Goal: Obtain resource: Download file/media

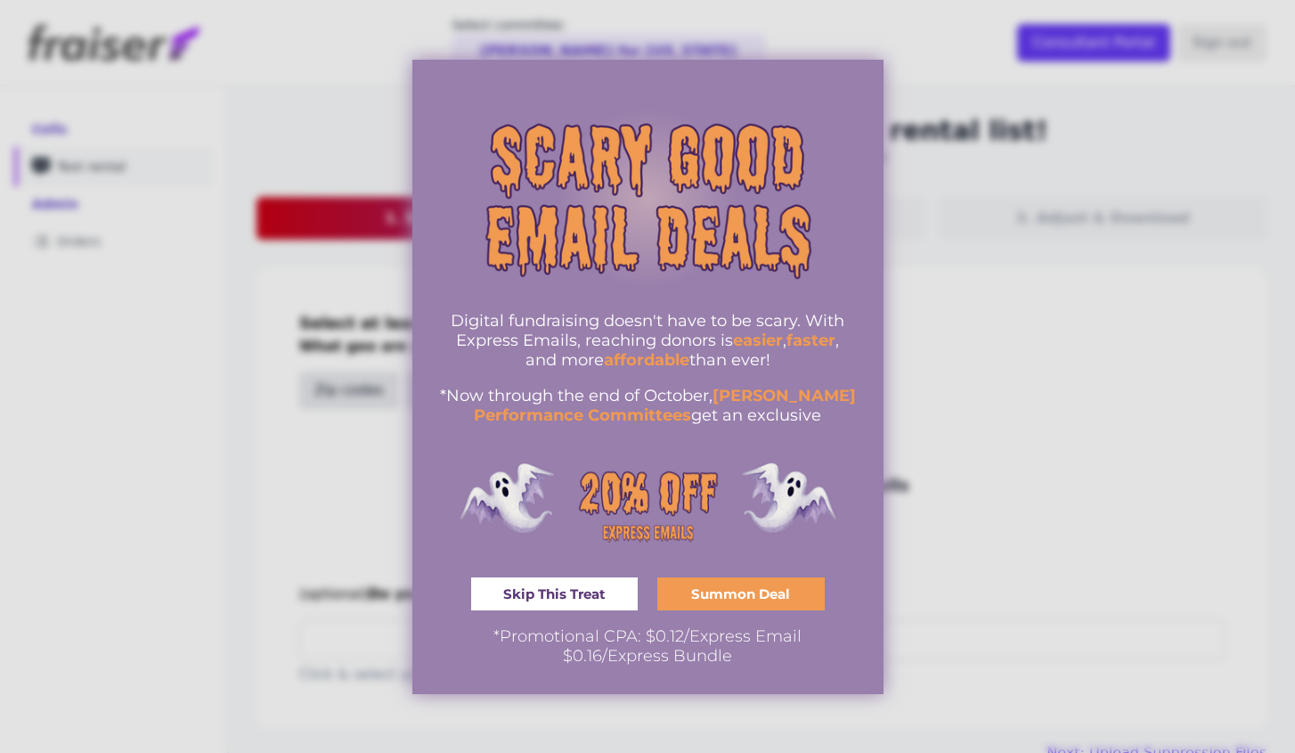
click at [590, 593] on span "Skip This Treat" at bounding box center [554, 593] width 102 height 13
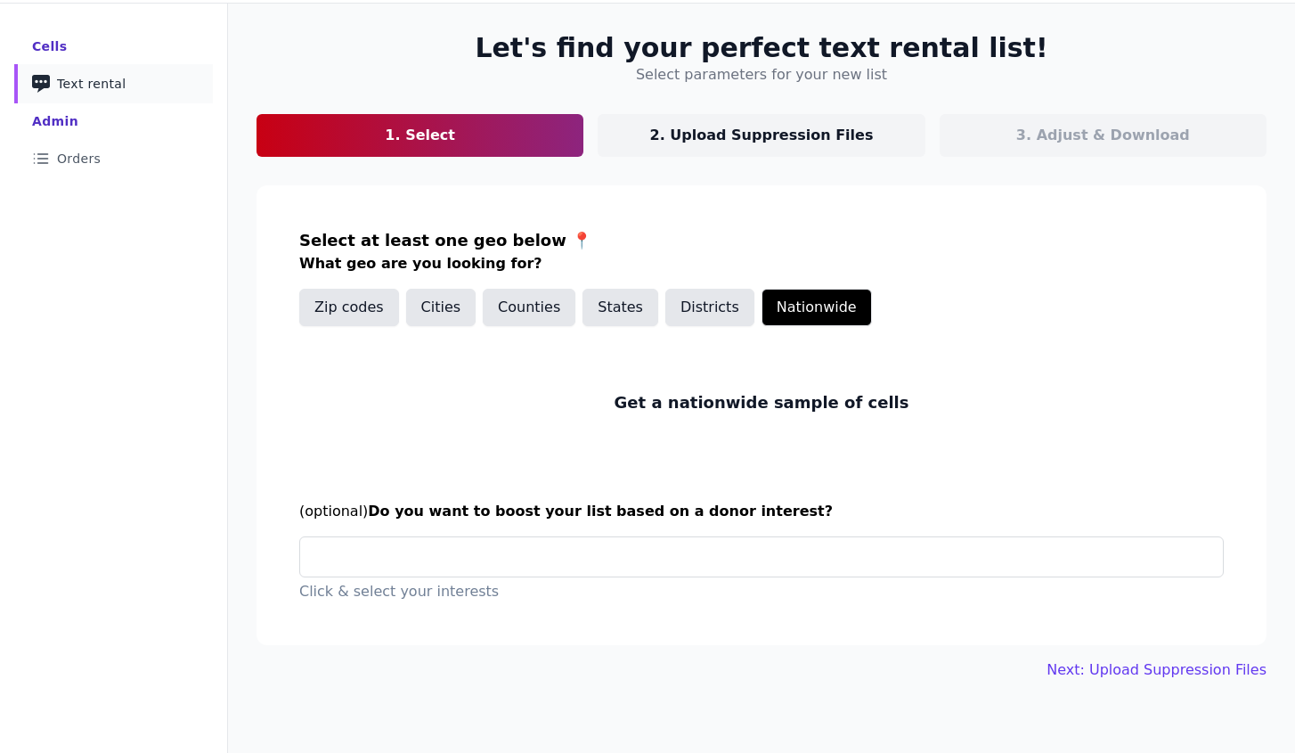
scroll to position [83, 0]
click at [605, 308] on button "States" at bounding box center [621, 307] width 76 height 37
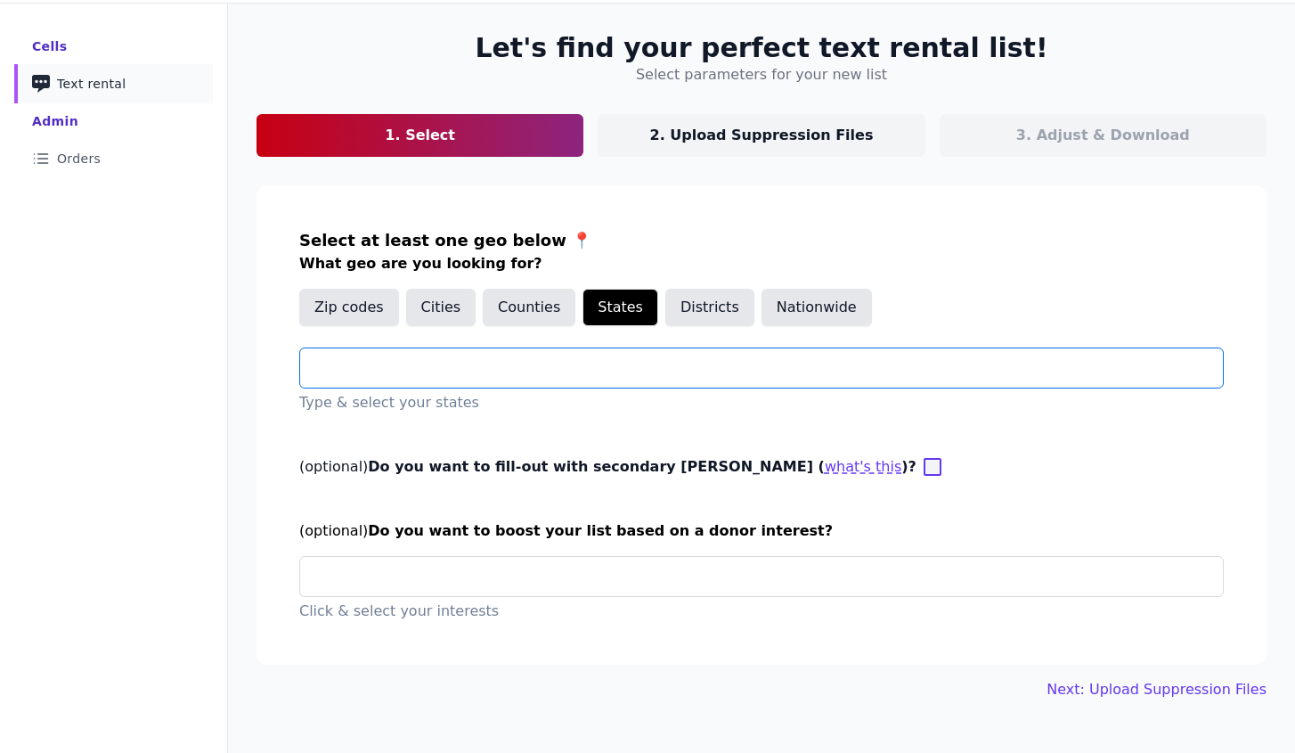
click at [747, 360] on input "text" at bounding box center [769, 367] width 909 height 21
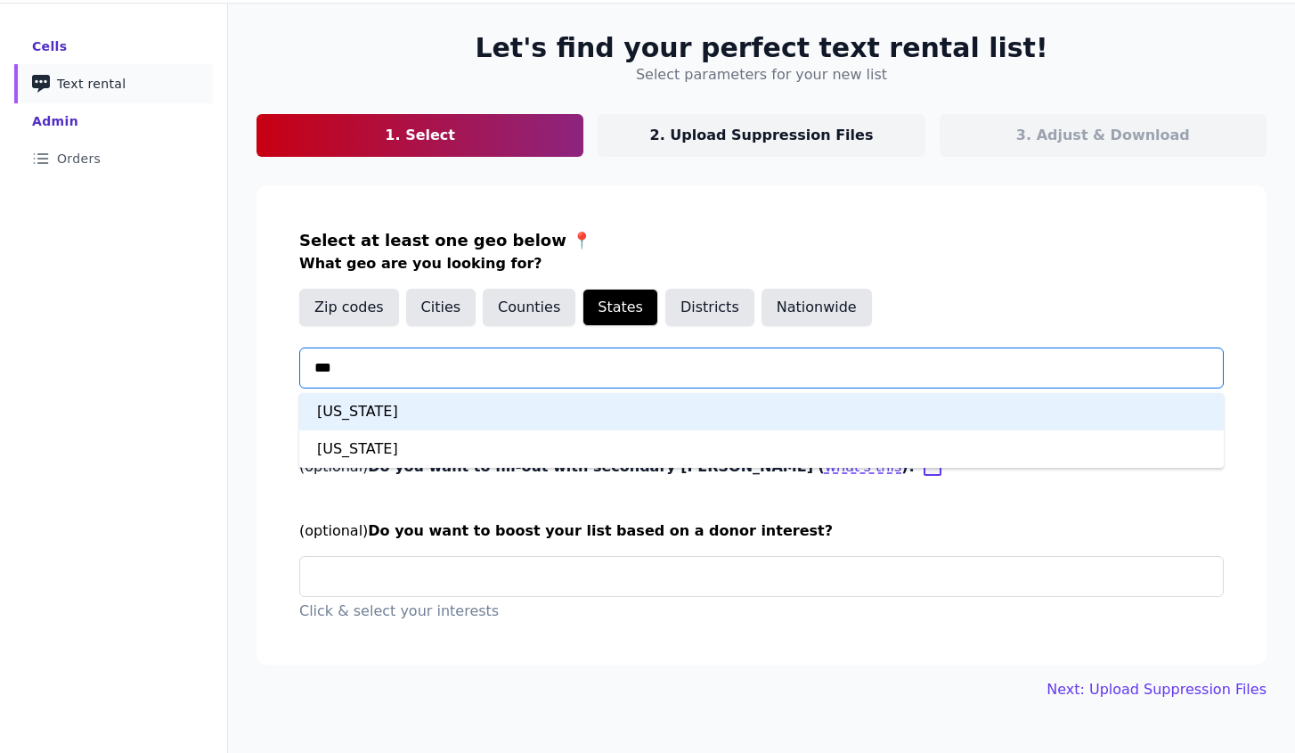
type input "****"
click at [779, 417] on div "Iowa" at bounding box center [761, 411] width 925 height 37
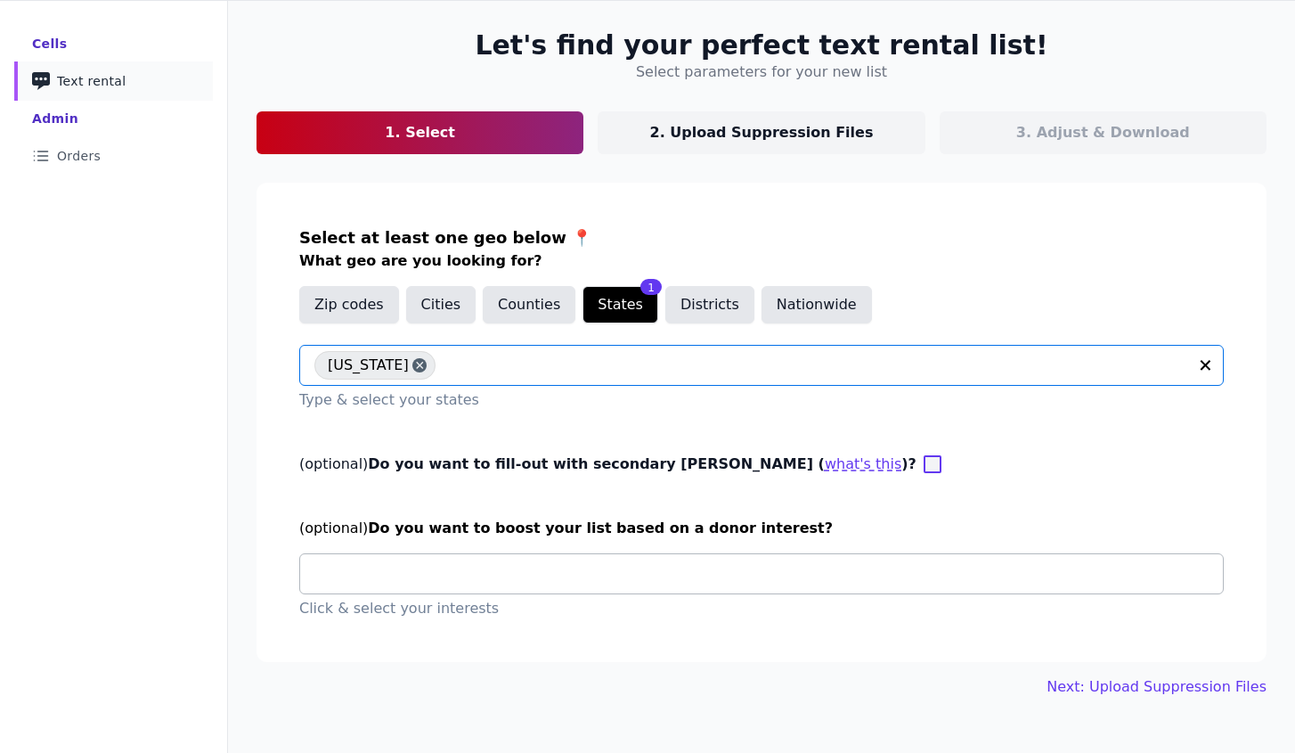
scroll to position [86, 0]
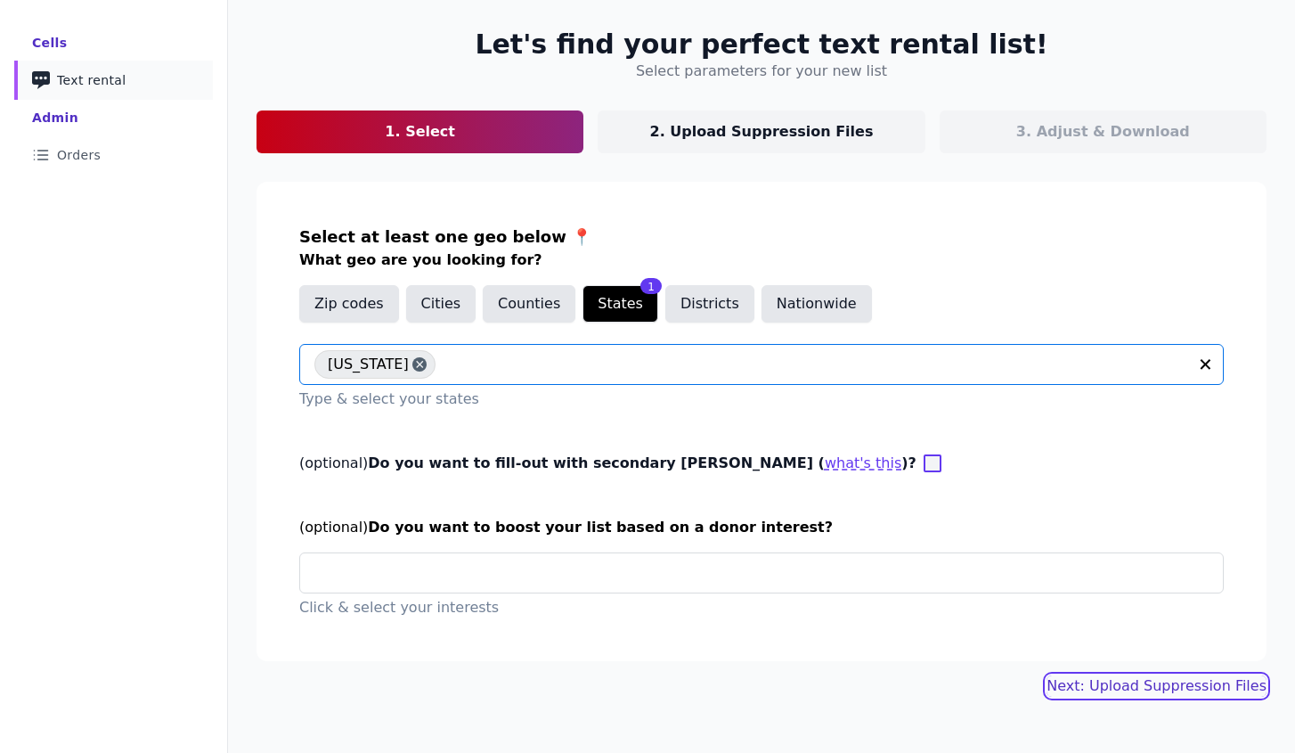
click at [1177, 685] on link "Next: Upload Suppression Files" at bounding box center [1157, 685] width 220 height 21
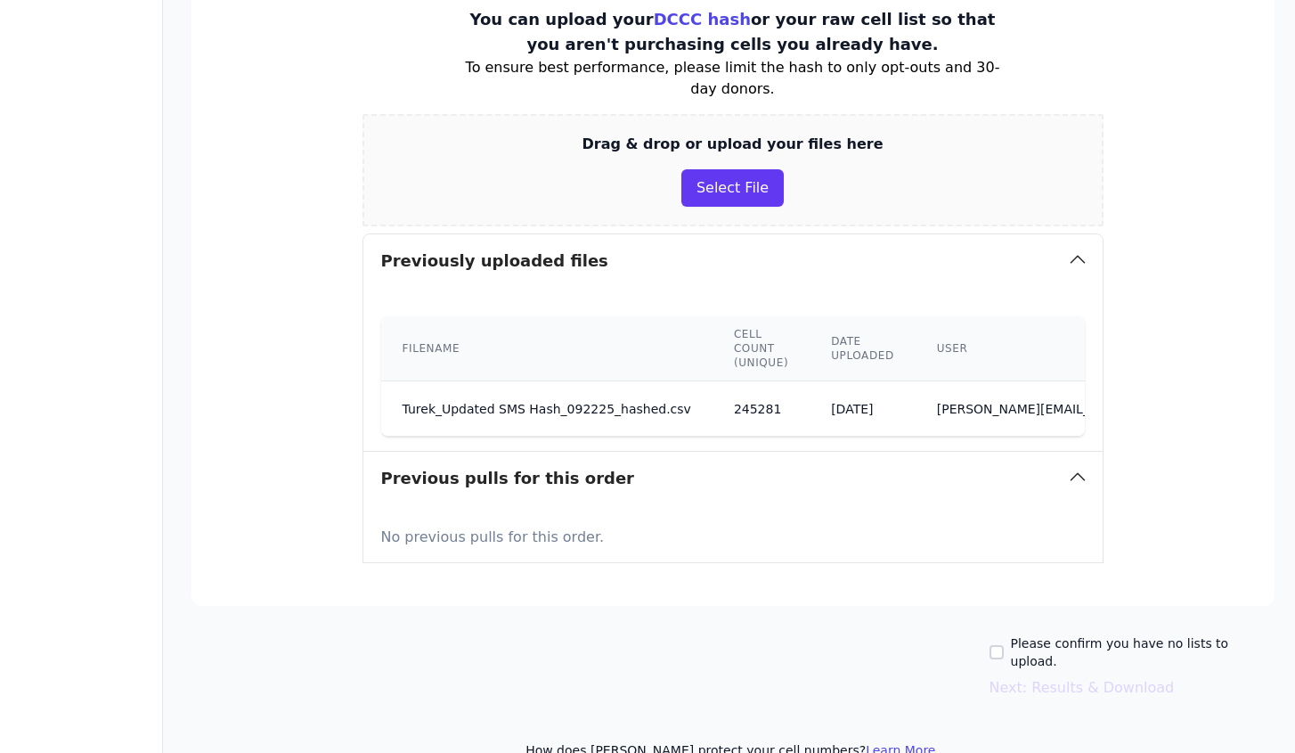
scroll to position [349, 0]
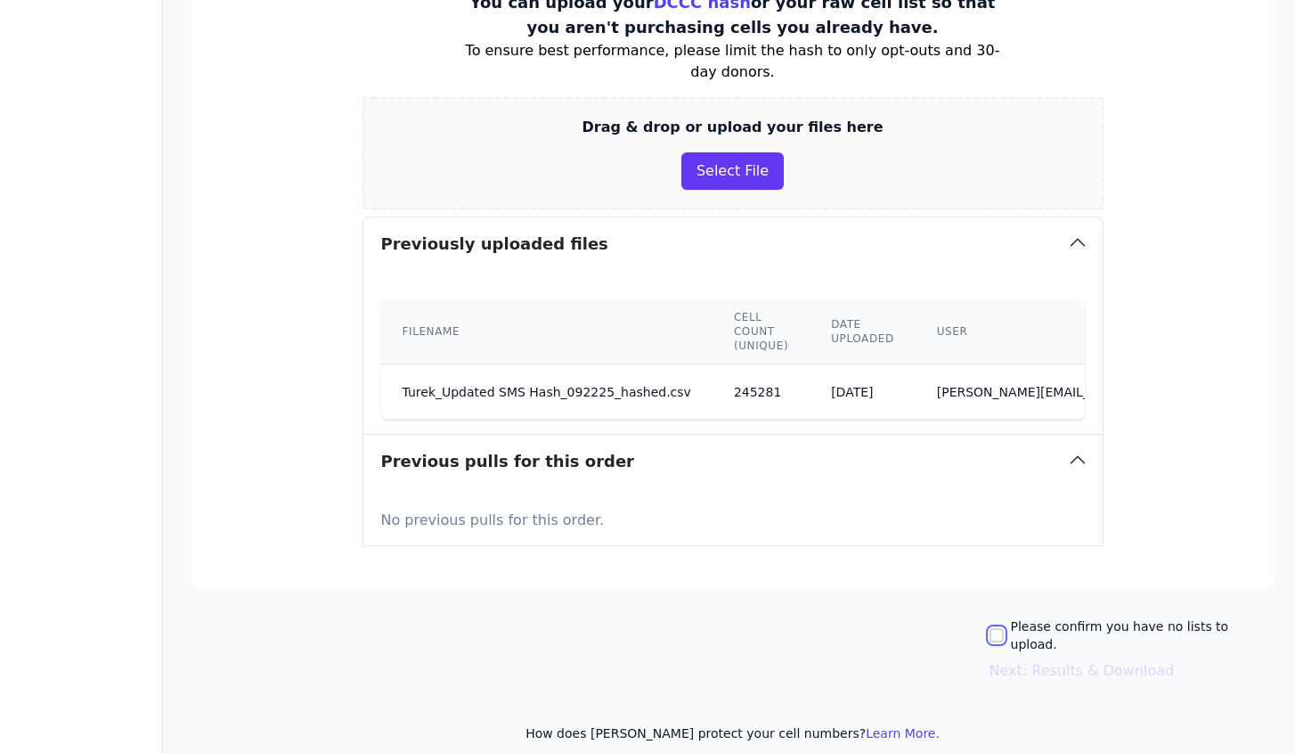
click at [1004, 628] on input "Please confirm you have no lists to upload." at bounding box center [997, 635] width 14 height 14
checkbox input "true"
click at [1113, 660] on button "Next: Results & Download" at bounding box center [1082, 670] width 185 height 21
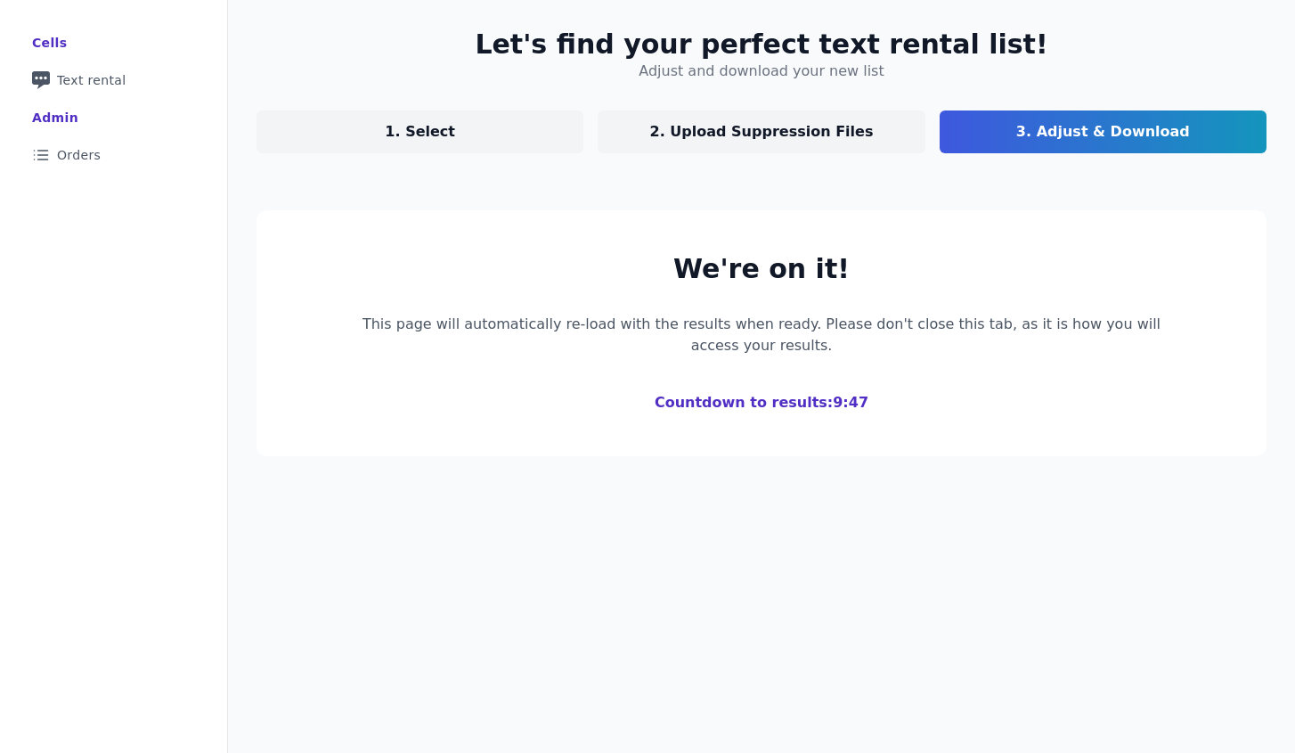
scroll to position [187, 0]
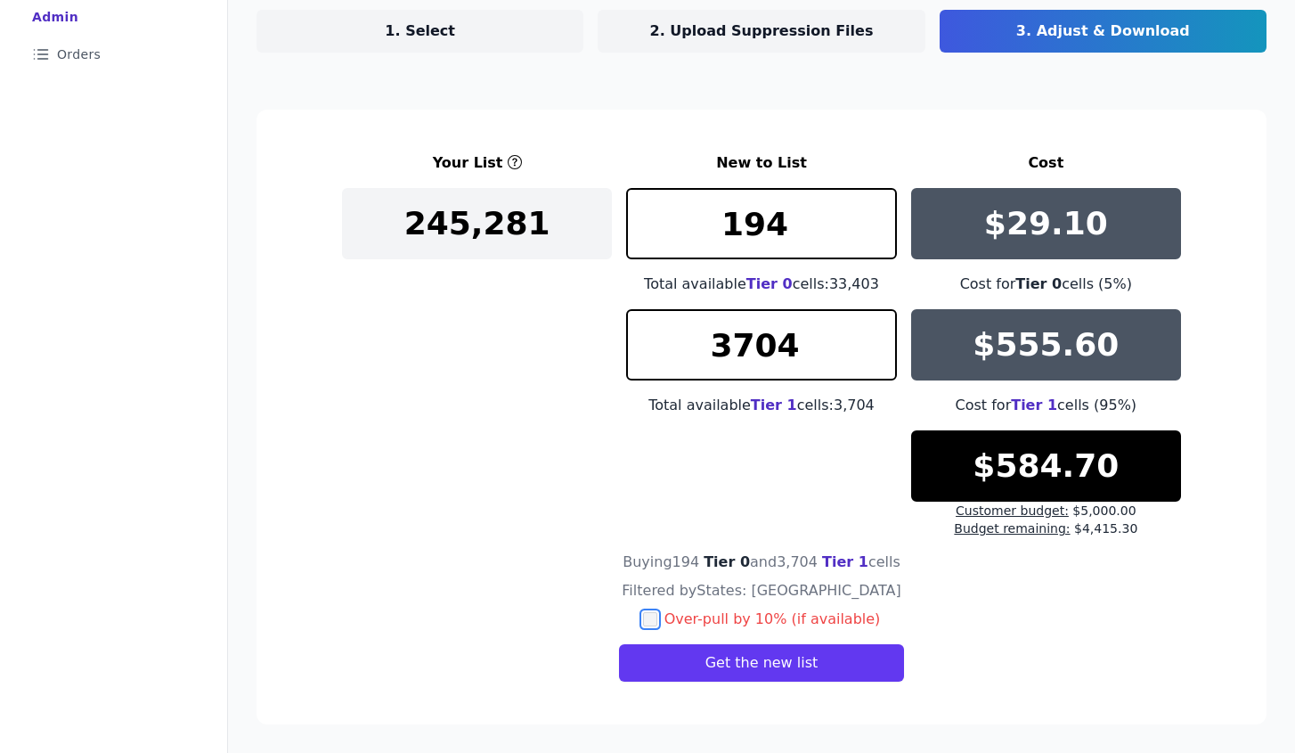
drag, startPoint x: 665, startPoint y: 615, endPoint x: 681, endPoint y: 595, distance: 25.3
click at [658, 615] on input "checkbox" at bounding box center [650, 619] width 14 height 14
checkbox input "true"
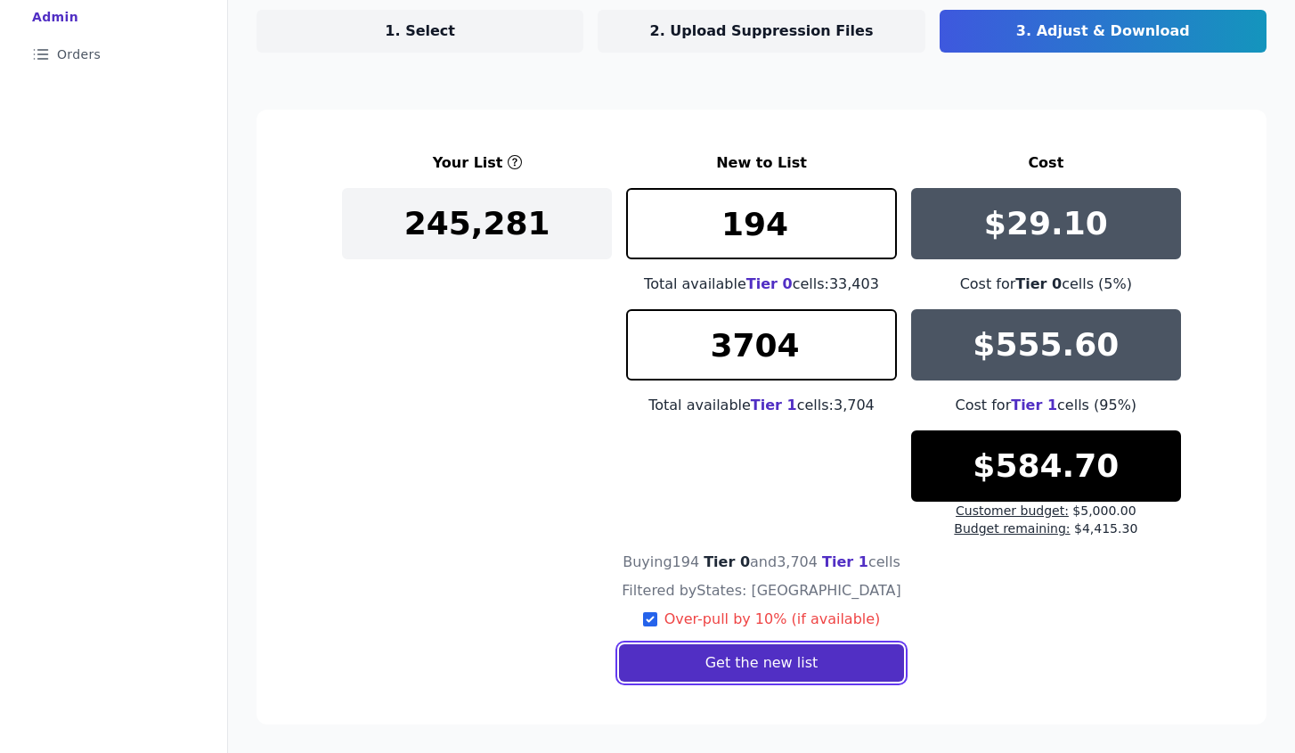
click at [837, 665] on button "Get the new list" at bounding box center [762, 662] width 286 height 37
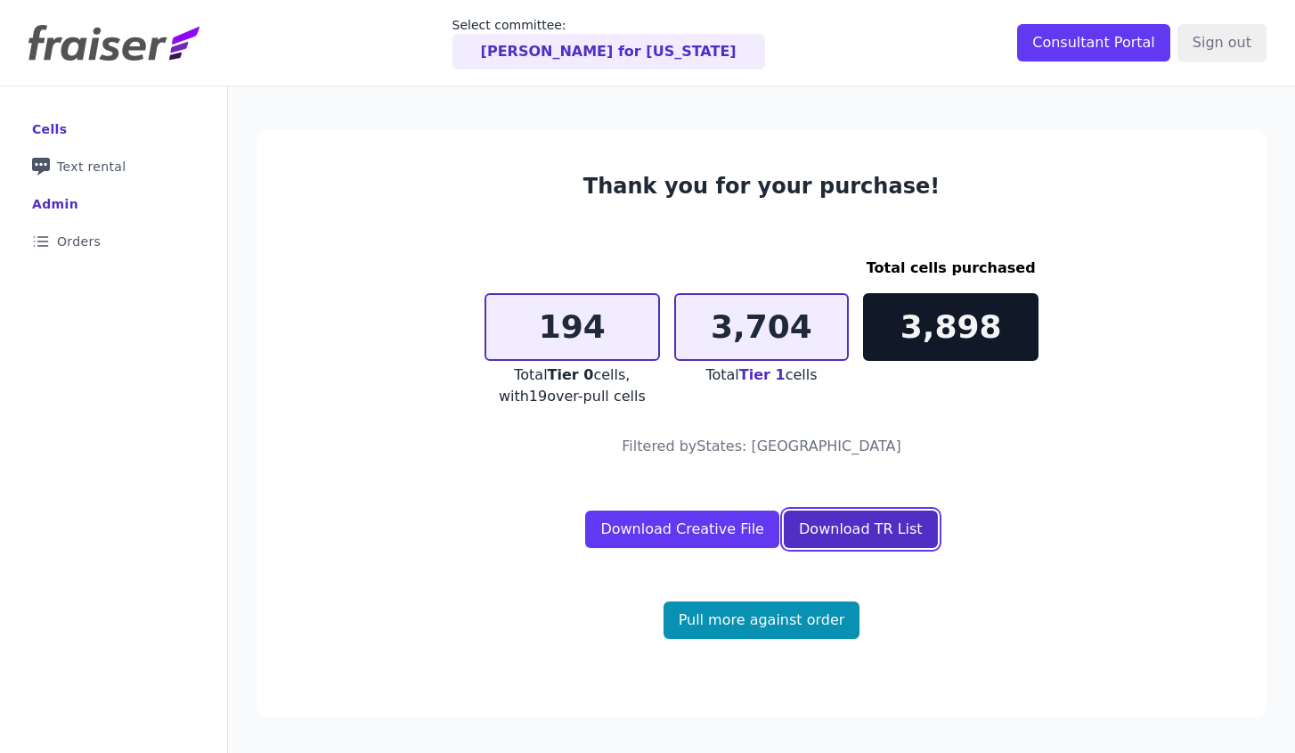
click at [851, 533] on link "Download TR List" at bounding box center [861, 529] width 154 height 37
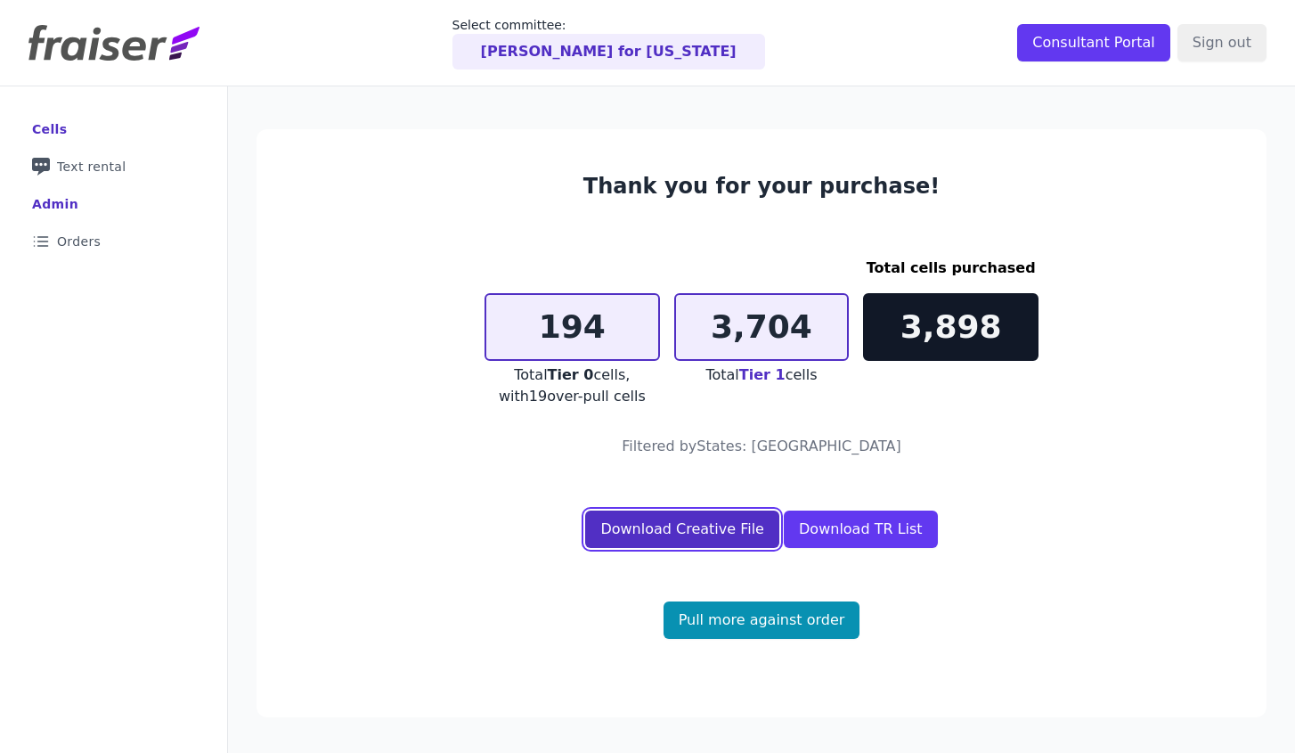
click at [733, 522] on link "Download Creative File" at bounding box center [682, 529] width 194 height 37
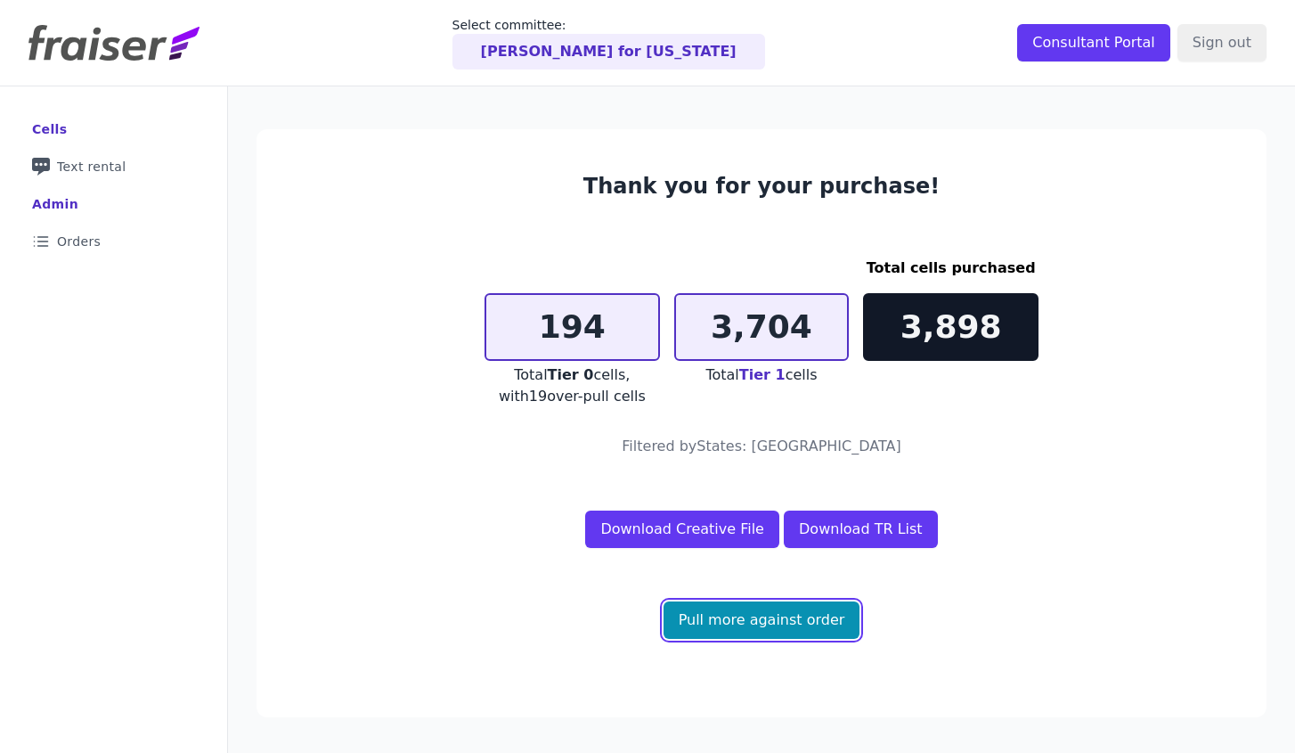
click at [755, 630] on link "Pull more against order" at bounding box center [762, 619] width 197 height 37
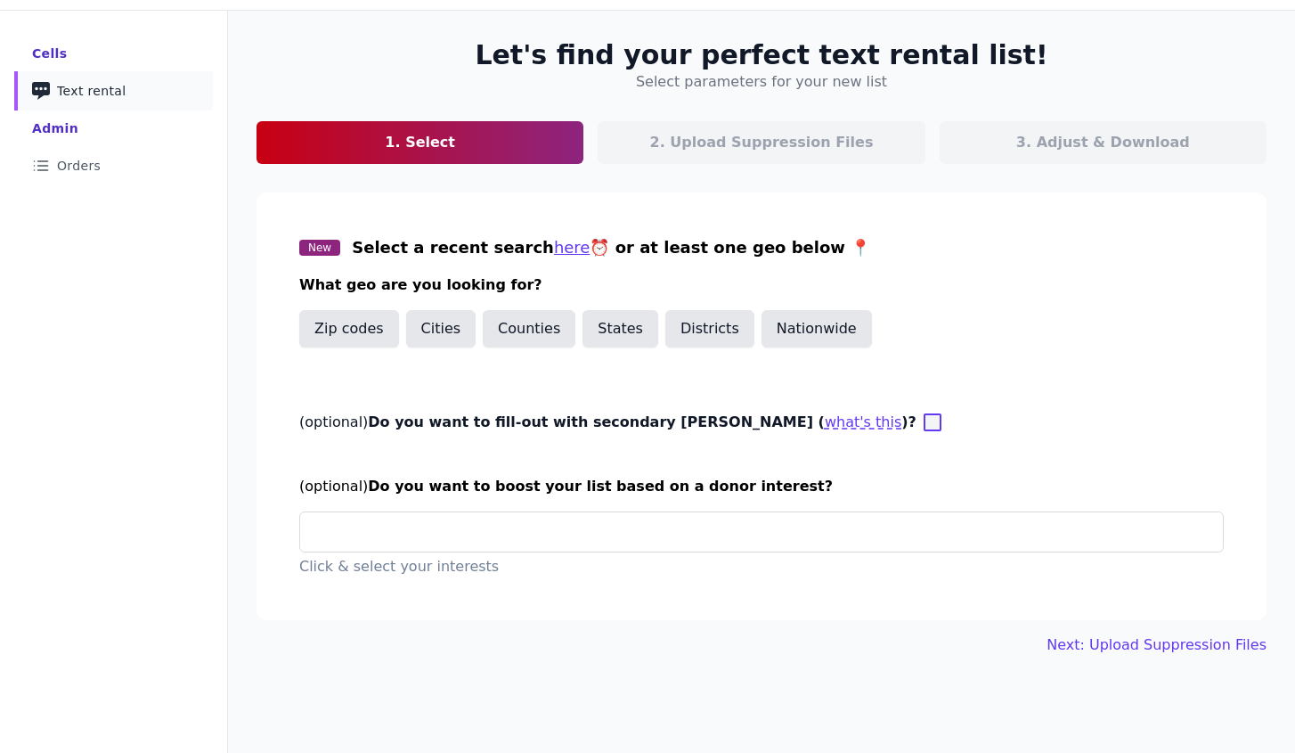
scroll to position [86, 0]
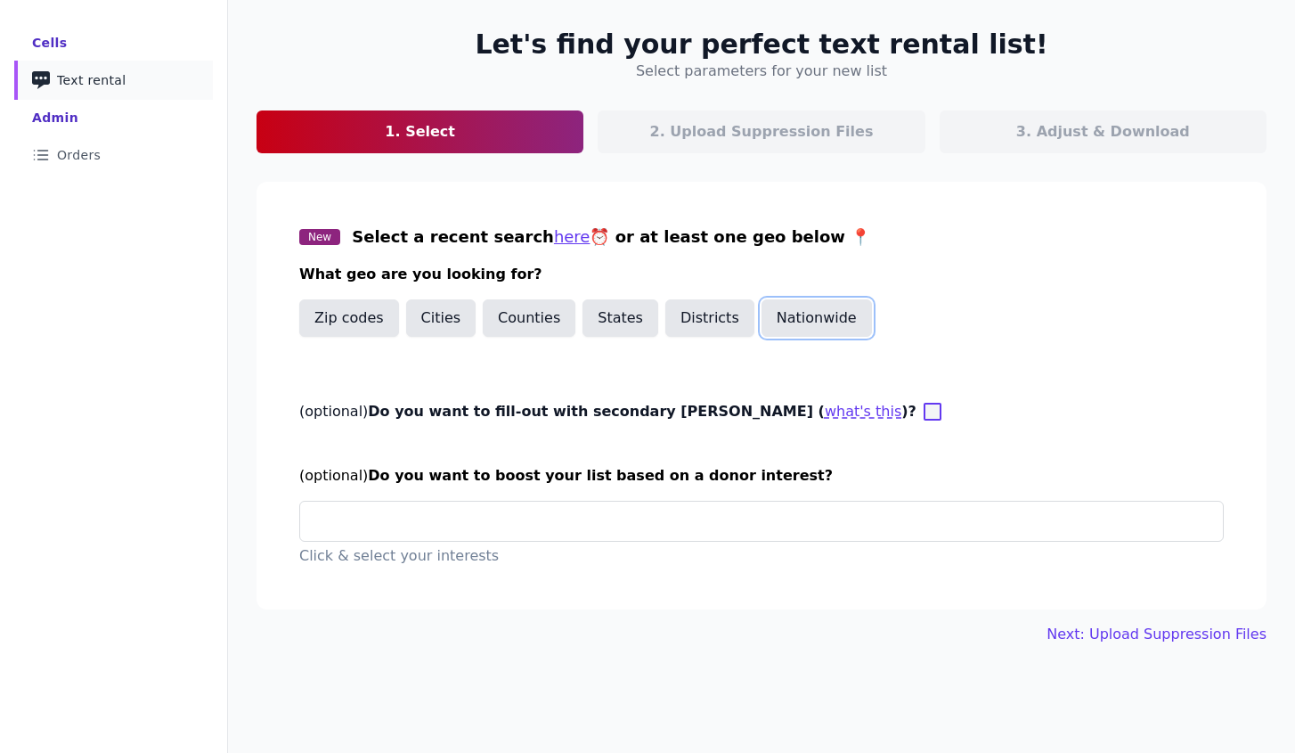
click at [813, 317] on button "Nationwide" at bounding box center [817, 317] width 110 height 37
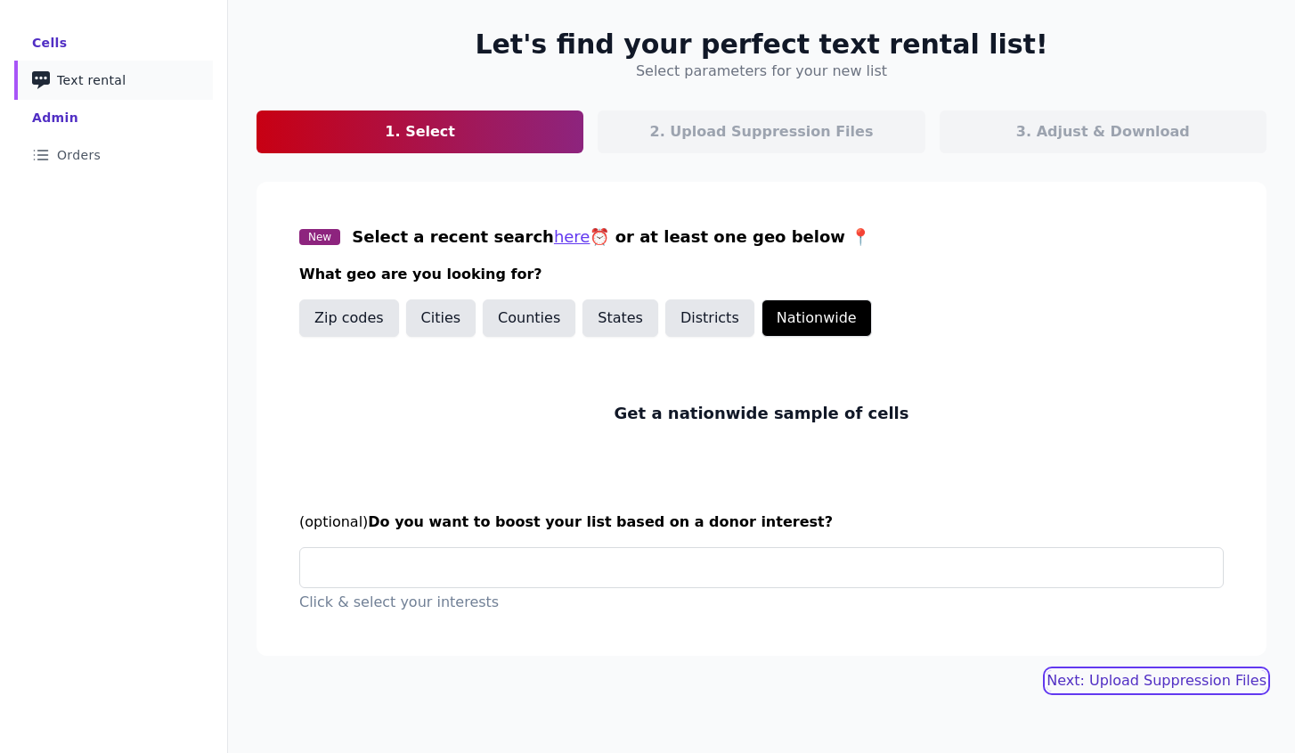
click at [1139, 684] on link "Next: Upload Suppression Files" at bounding box center [1157, 680] width 220 height 21
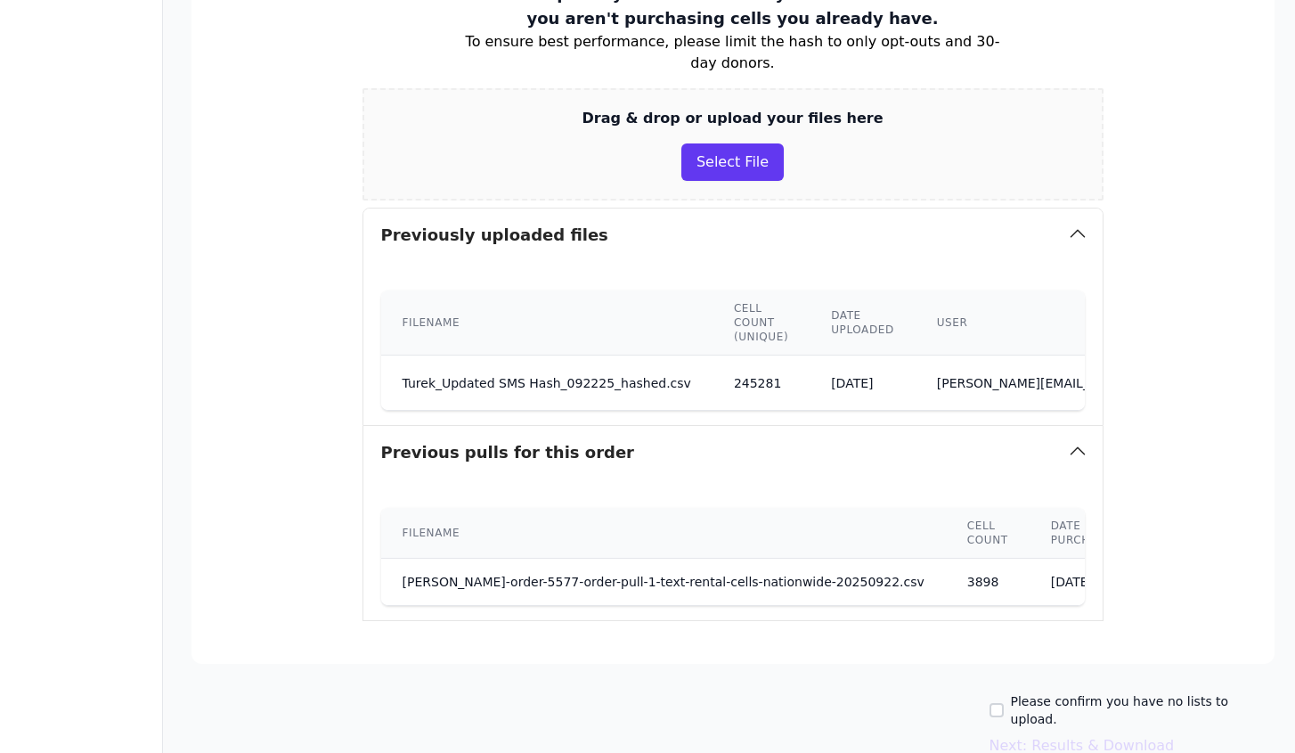
scroll to position [433, 0]
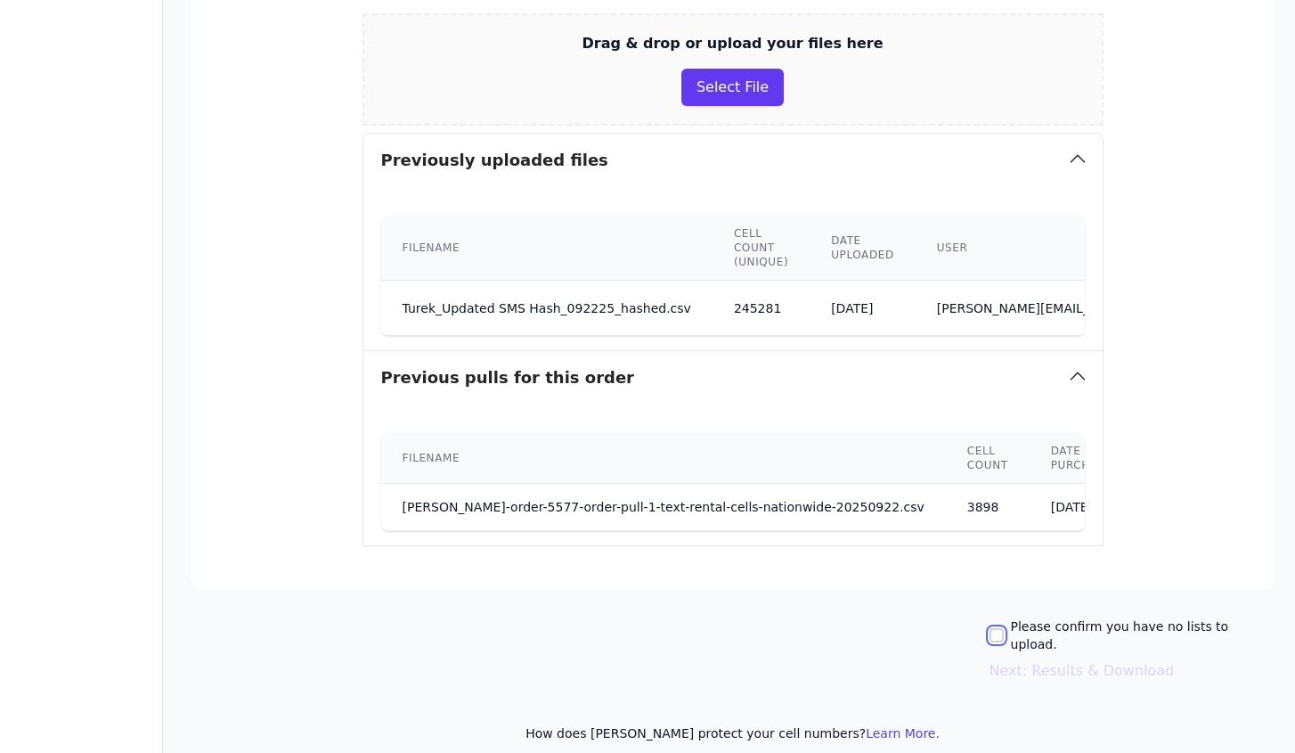
click at [1004, 628] on input "Please confirm you have no lists to upload." at bounding box center [997, 635] width 14 height 14
checkbox input "true"
click at [1128, 660] on button "Next: Results & Download" at bounding box center [1082, 670] width 185 height 21
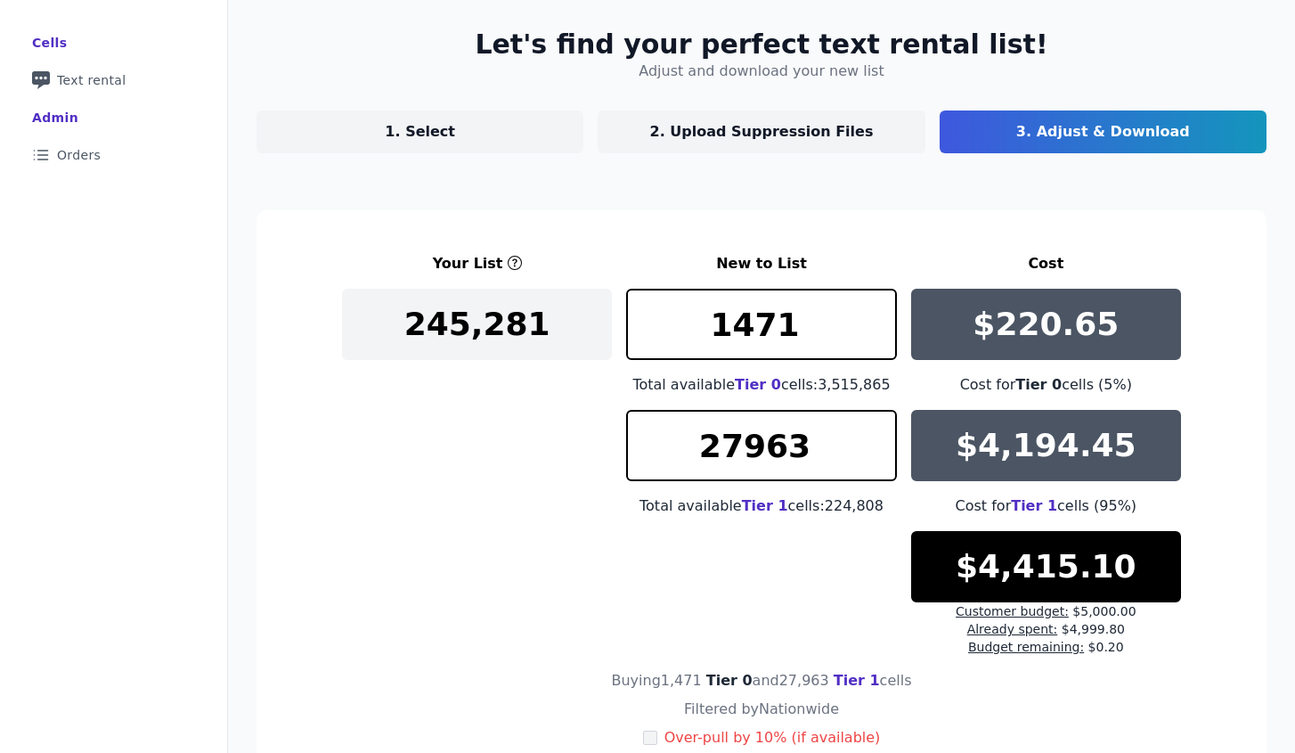
scroll to position [205, 0]
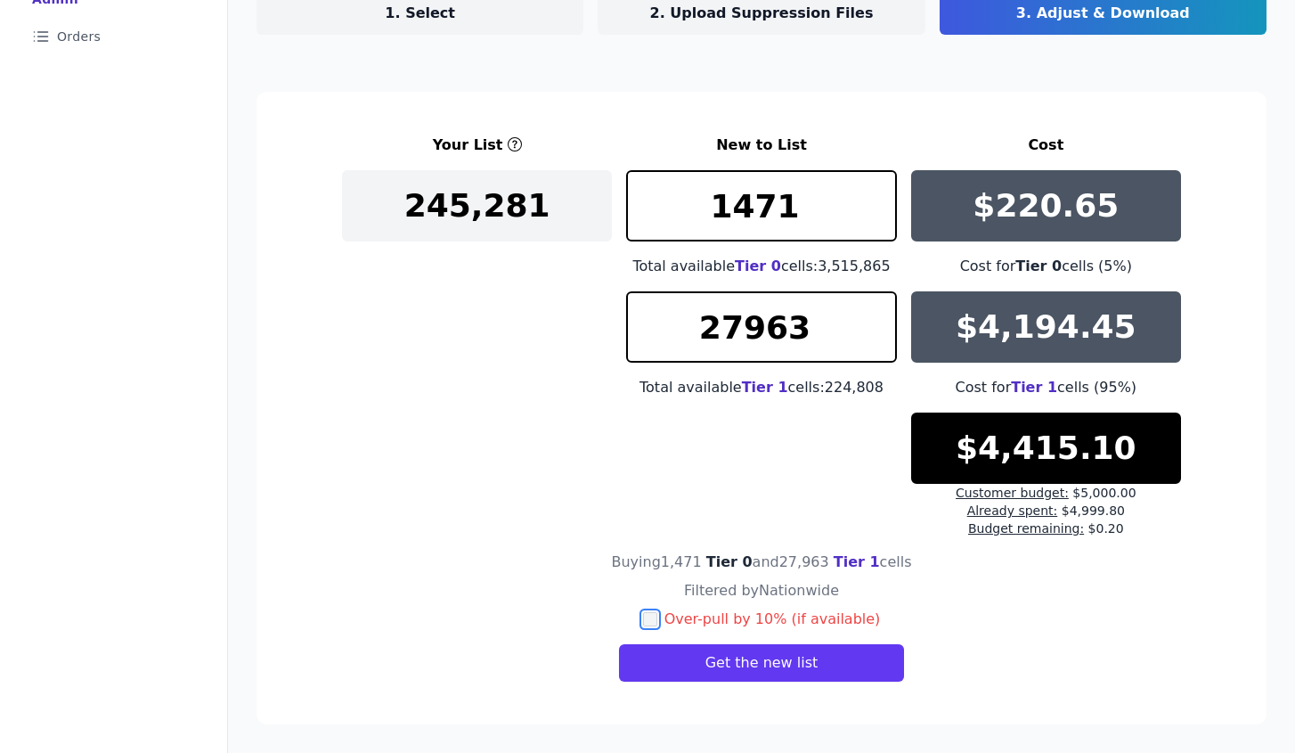
click at [658, 625] on input "checkbox" at bounding box center [650, 619] width 14 height 14
checkbox input "true"
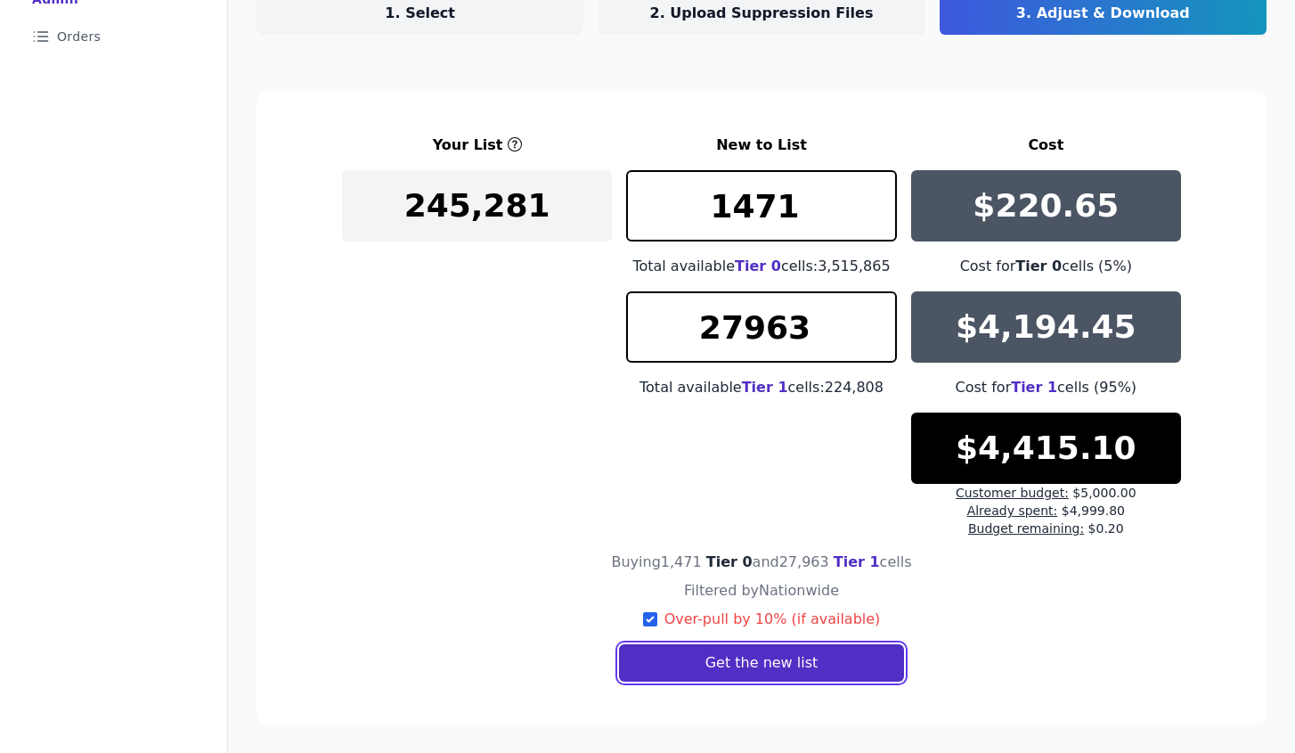
click at [834, 664] on button "Get the new list" at bounding box center [762, 662] width 286 height 37
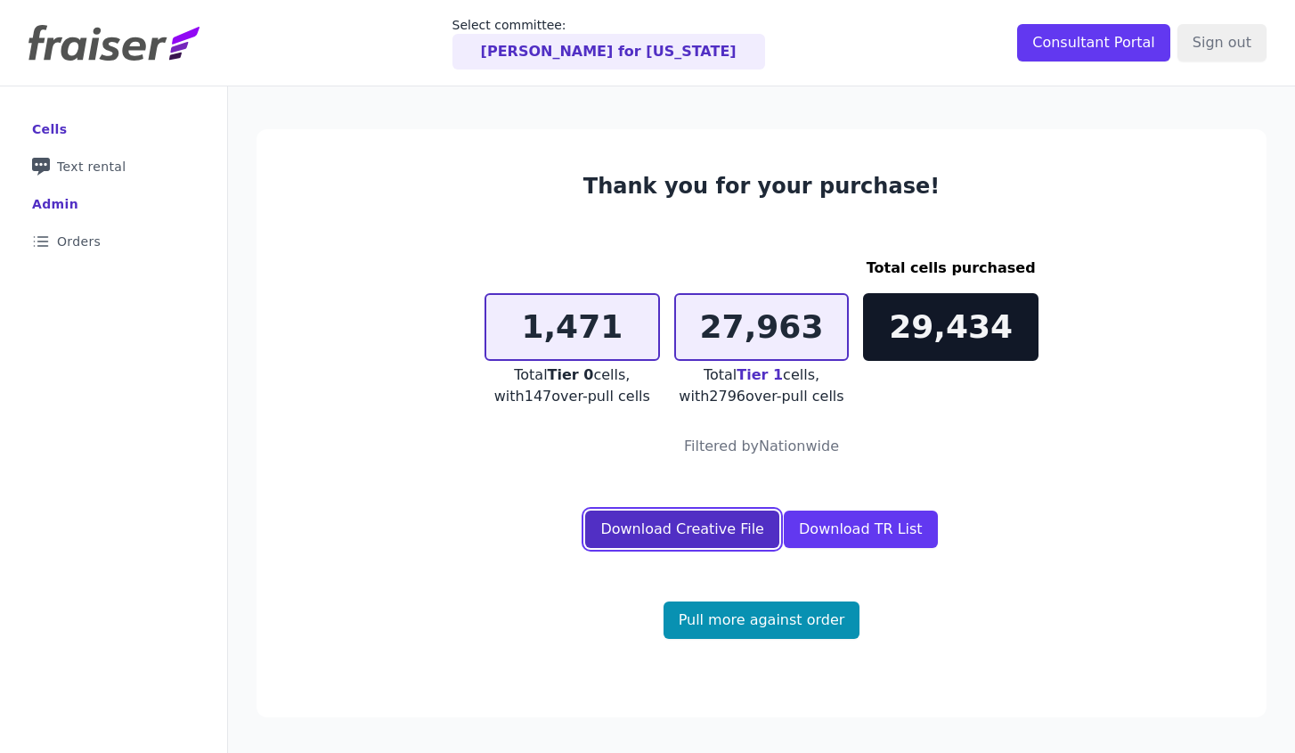
click at [684, 537] on link "Download Creative File" at bounding box center [682, 529] width 194 height 37
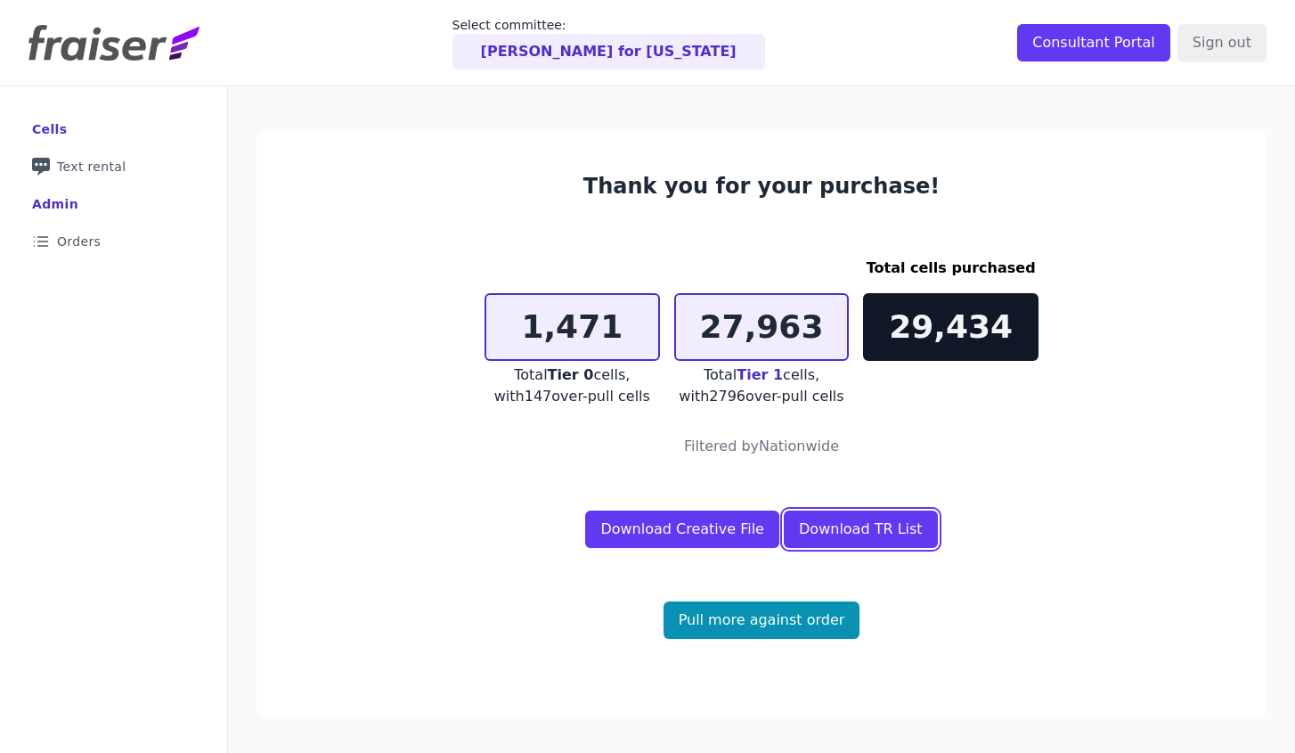
drag, startPoint x: 880, startPoint y: 537, endPoint x: 969, endPoint y: 449, distance: 125.4
click at [880, 537] on link "Download TR List" at bounding box center [861, 529] width 154 height 37
